Goal: Task Accomplishment & Management: Use online tool/utility

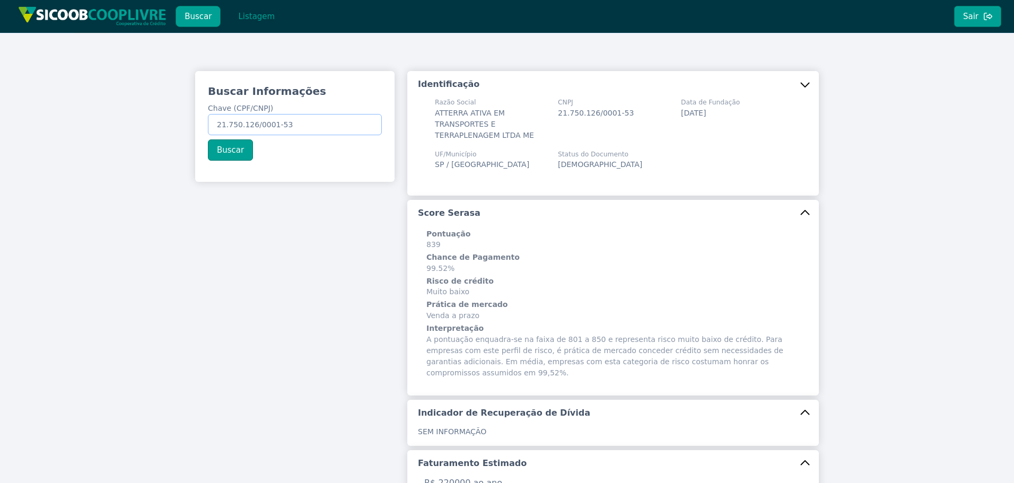
drag, startPoint x: 82, startPoint y: 131, endPoint x: 71, endPoint y: 127, distance: 12.2
click at [70, 129] on div "Buscar Informações Chave (CPF/CNPJ) 21.750.126/0001-53 Buscar Identificação Raz…" at bounding box center [507, 428] width 1014 height 791
paste input "2.249.850/0001-60"
type input "22.249.850/0001-60"
click at [224, 153] on button "Buscar" at bounding box center [230, 150] width 45 height 21
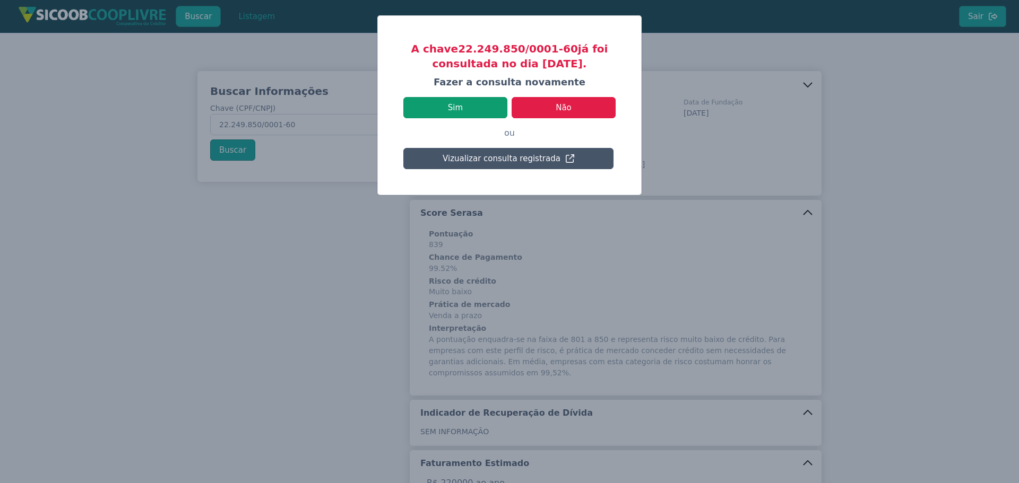
click at [478, 107] on button "Sim" at bounding box center [455, 107] width 104 height 21
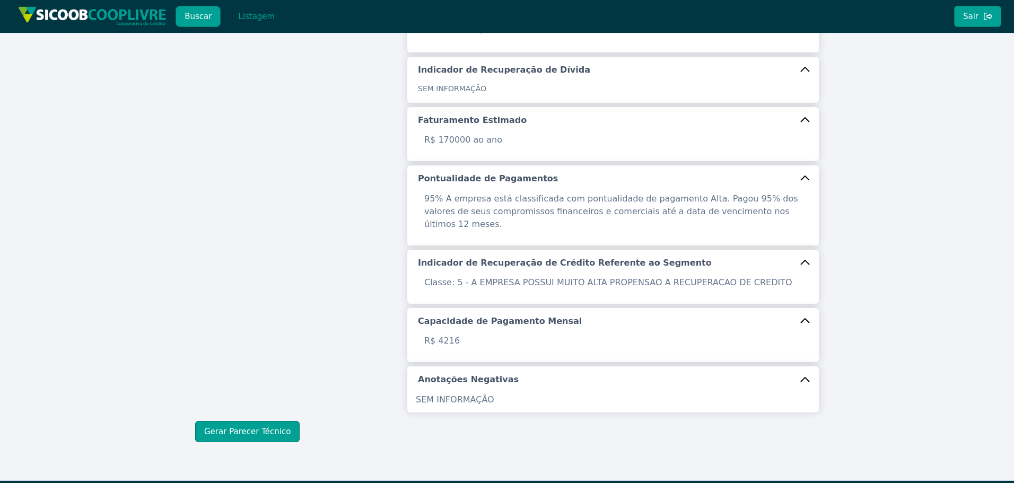
scroll to position [347, 0]
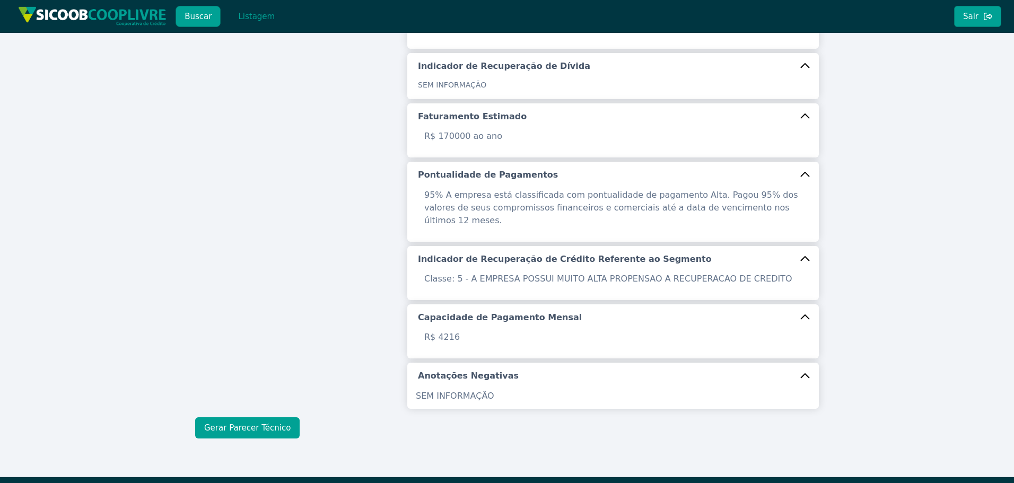
click at [222, 418] on button "Gerar Parecer Técnico" at bounding box center [247, 428] width 105 height 21
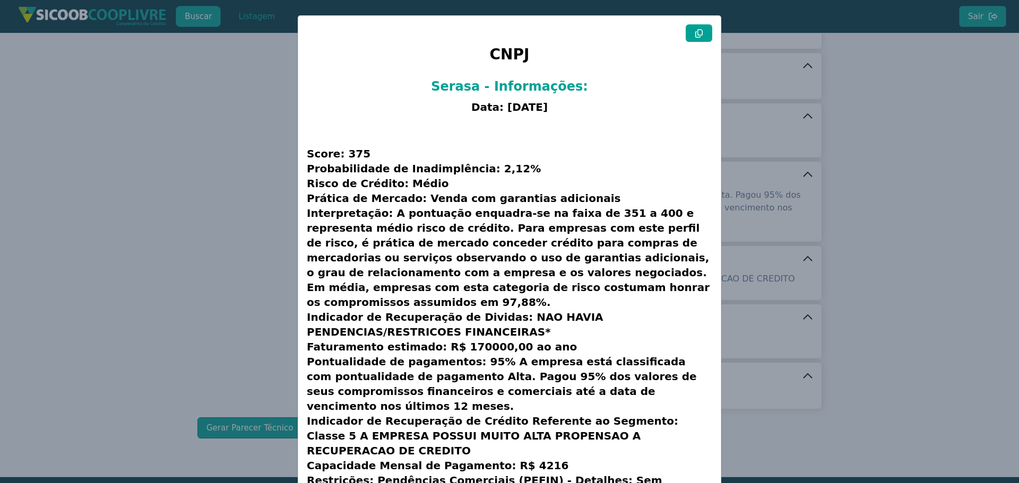
click at [697, 37] on icon at bounding box center [699, 33] width 8 height 8
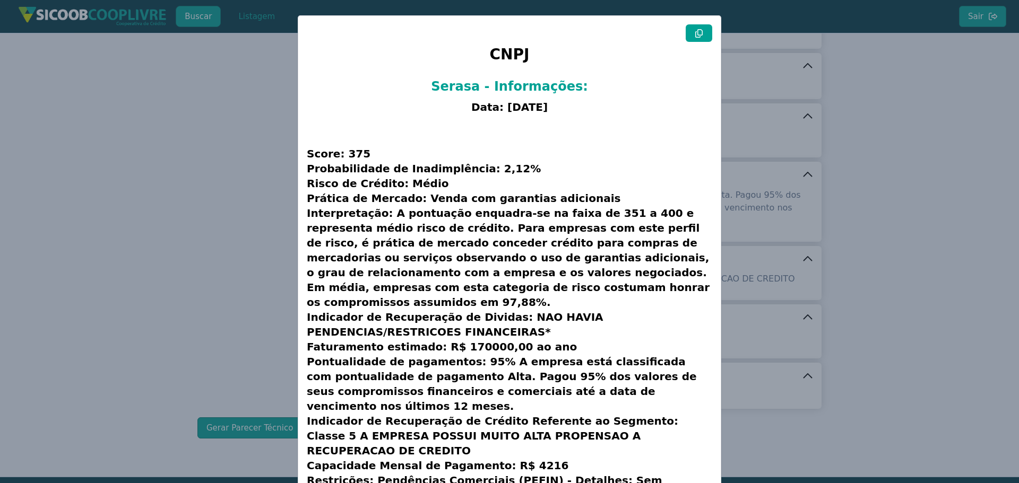
click at [697, 37] on icon at bounding box center [699, 33] width 8 height 8
click at [237, 249] on modal-container "CNPJ Serasa - Informações: Data: [DATE] Score: 375 Probabilidade de Inadimplênc…" at bounding box center [509, 241] width 1019 height 483
